Goal: Information Seeking & Learning: Compare options

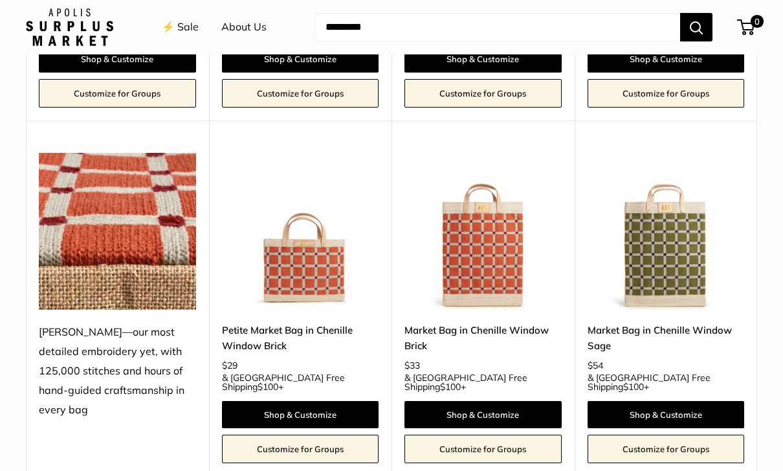
scroll to position [1950, 0]
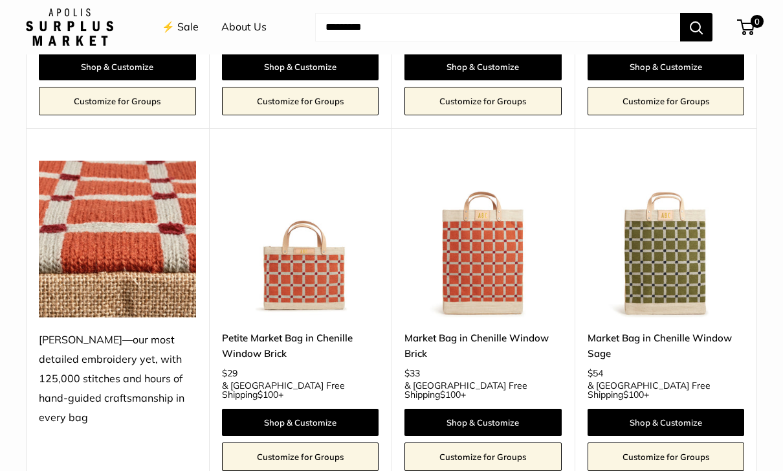
click at [282, 330] on link "Petite Market Bag in Chenille Window Brick" at bounding box center [300, 345] width 157 height 30
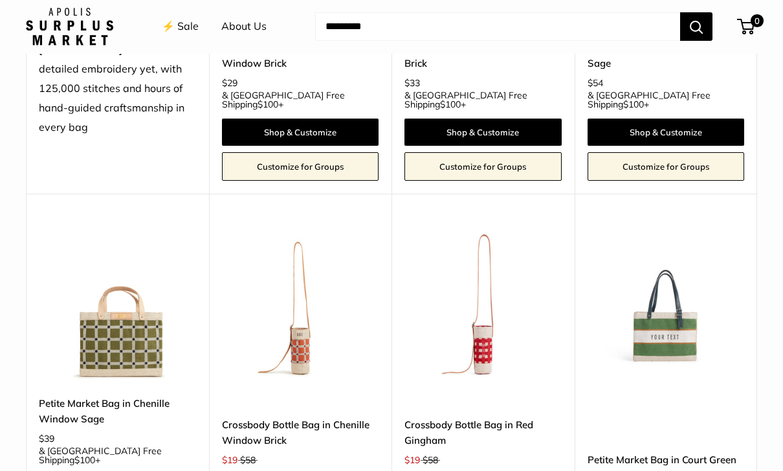
scroll to position [2240, 0]
click at [663, 452] on link "Petite Market Bag in Court Green Chenille with Adjustable Handle" at bounding box center [666, 467] width 157 height 30
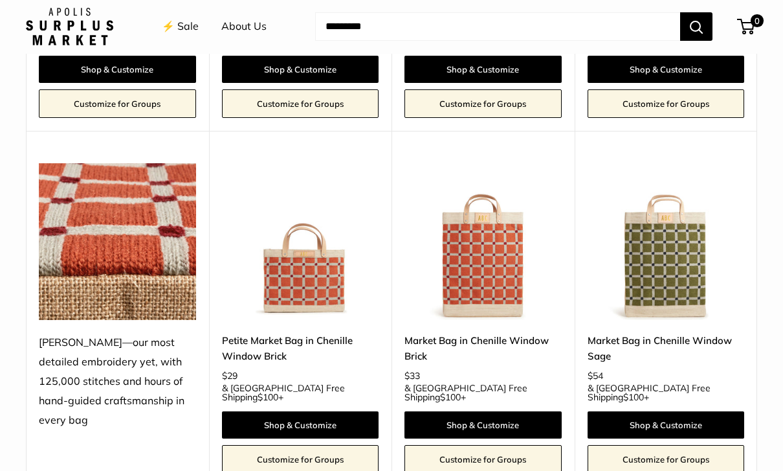
scroll to position [1947, 0]
click at [478, 333] on link "Market Bag in Chenille Window Brick" at bounding box center [483, 348] width 157 height 30
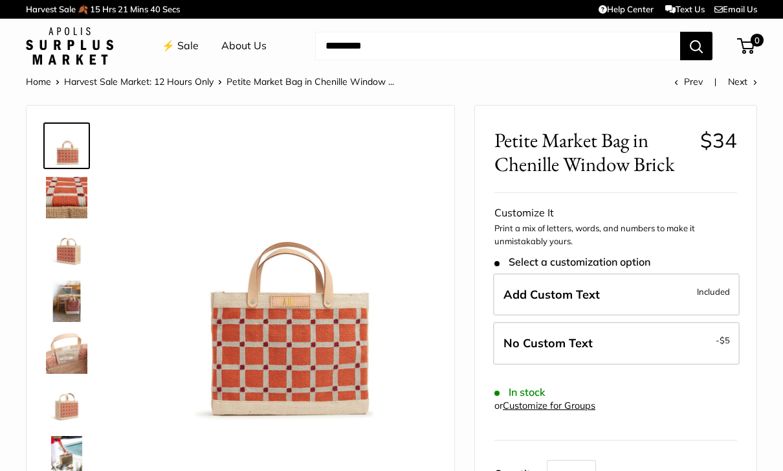
click at [71, 303] on img at bounding box center [66, 300] width 41 height 41
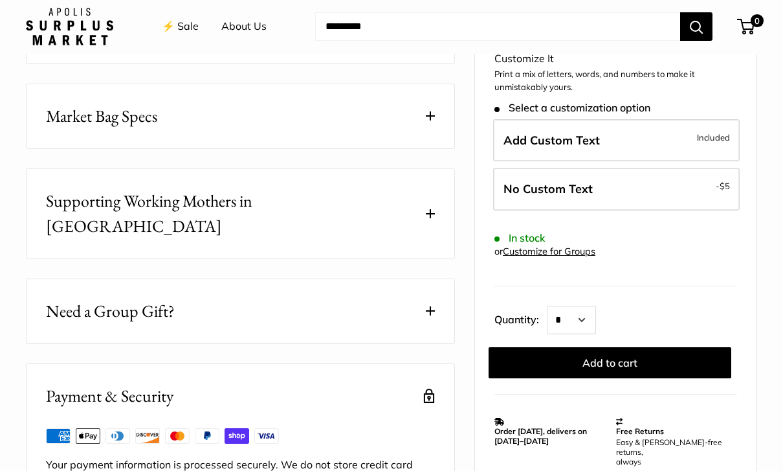
scroll to position [687, 0]
click at [446, 470] on main "Home Harvest Sale Market: 12 Hours Only Market Bag in Chenille Window Brick Pre…" at bounding box center [391, 372] width 783 height 1972
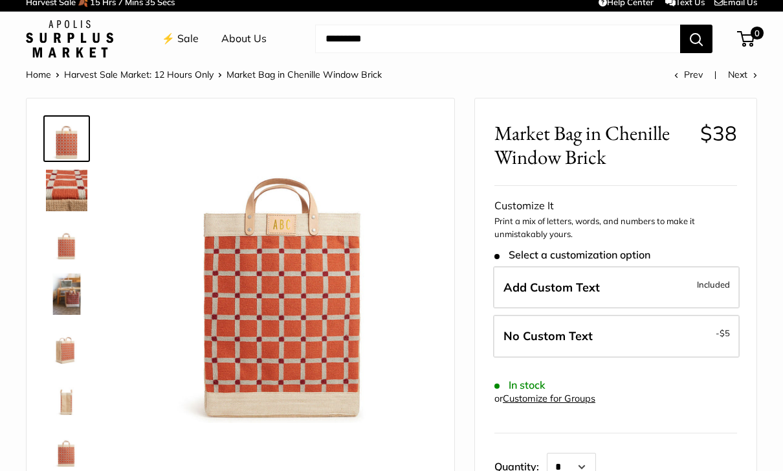
scroll to position [0, 0]
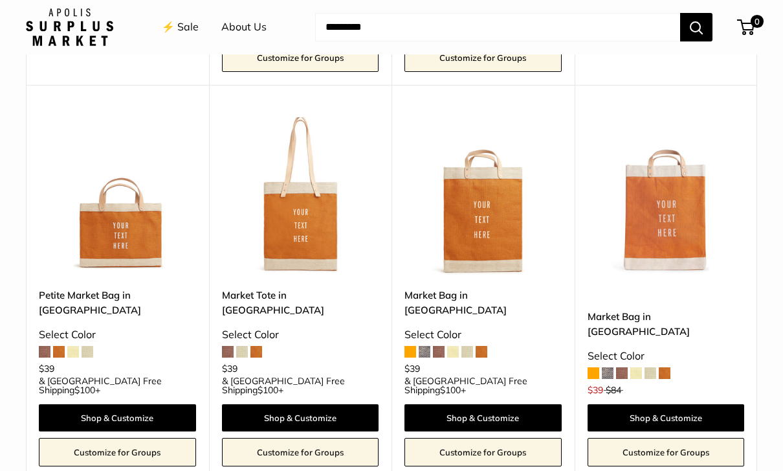
scroll to position [1534, 0]
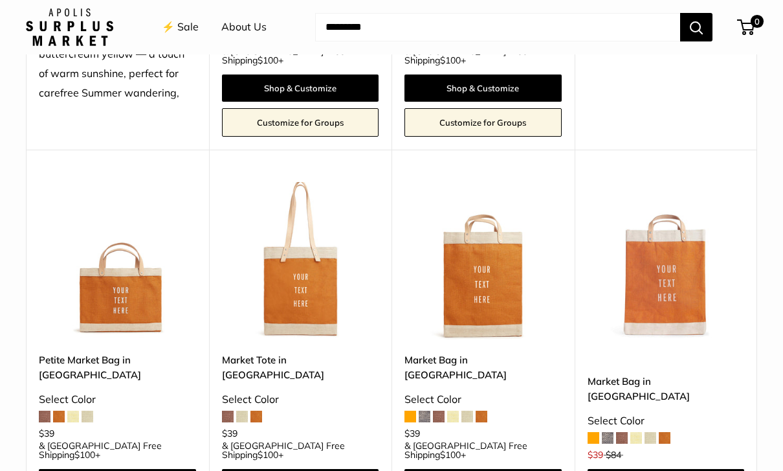
click at [694, 236] on img at bounding box center [666, 260] width 157 height 157
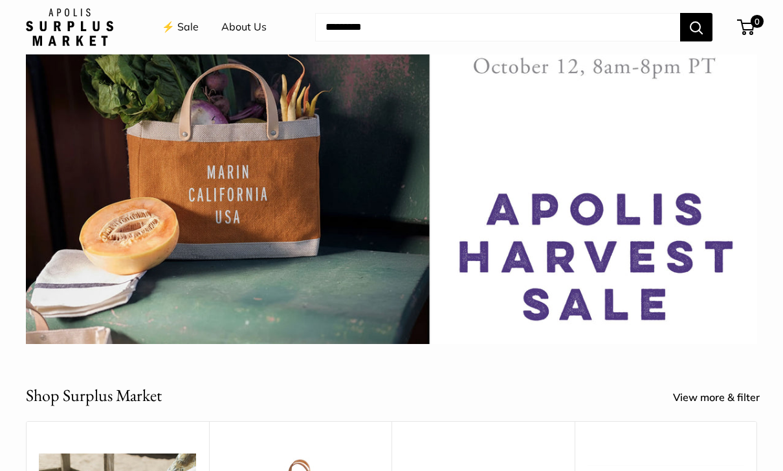
scroll to position [59, 0]
